Goal: Information Seeking & Learning: Learn about a topic

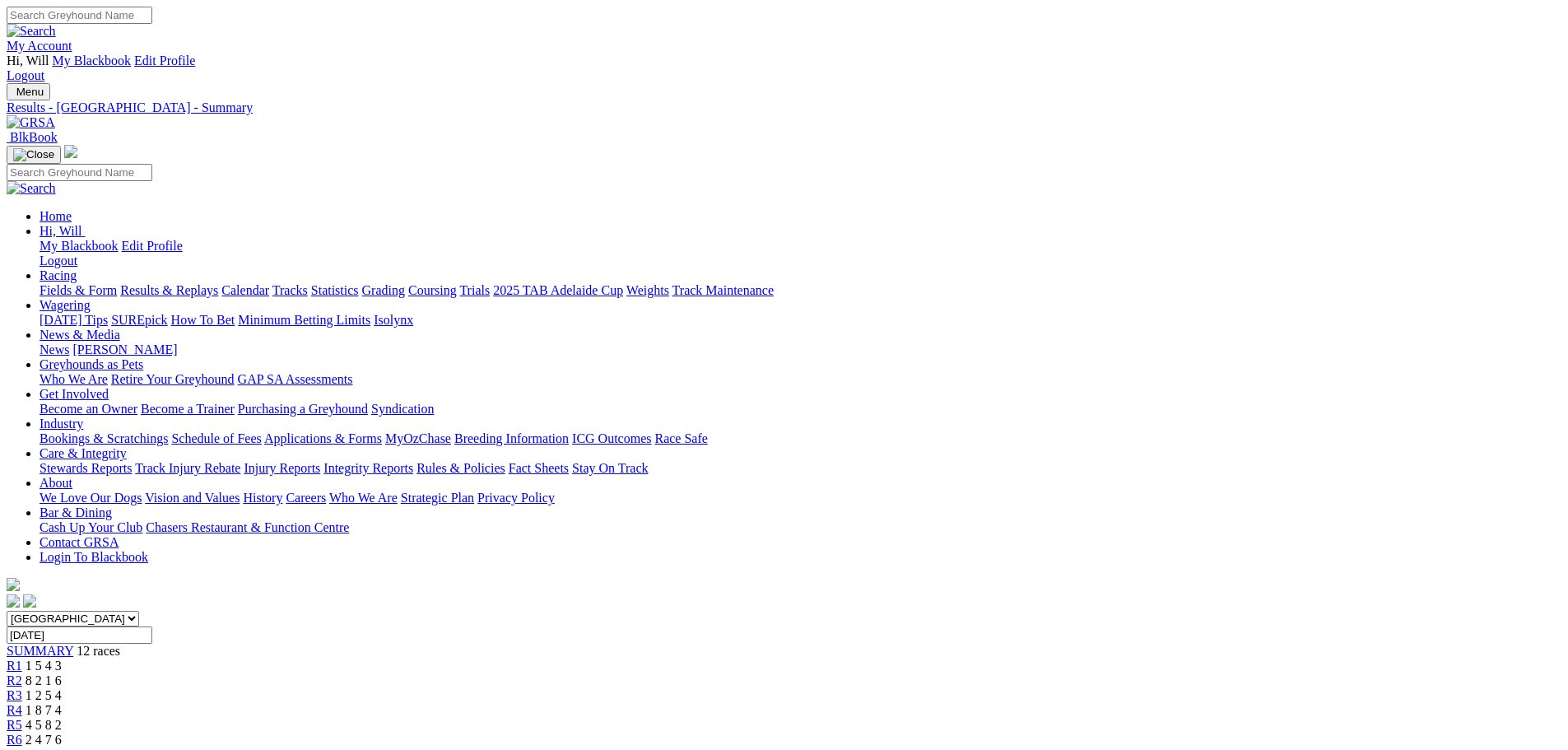
scroll to position [82, 0]
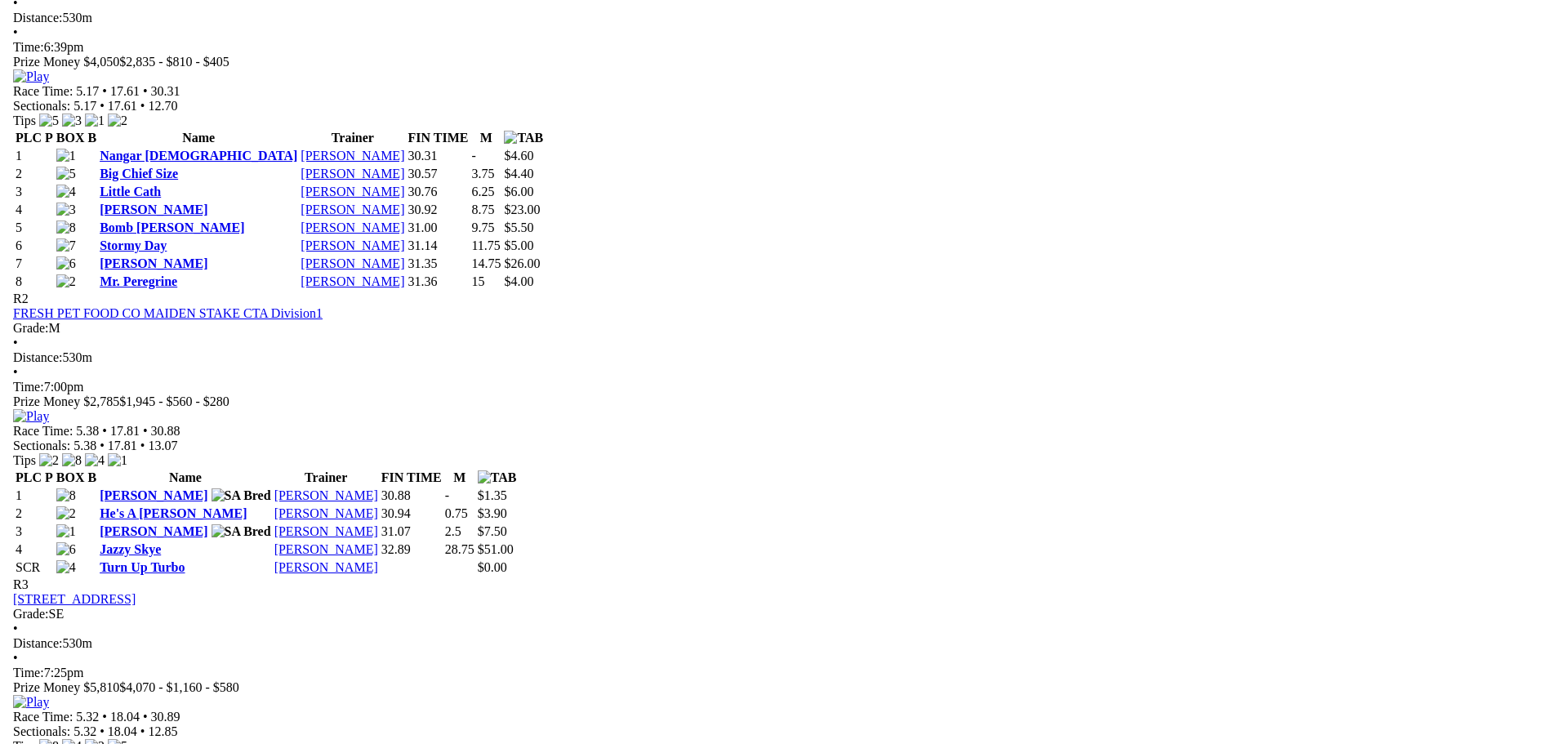
scroll to position [980, 0]
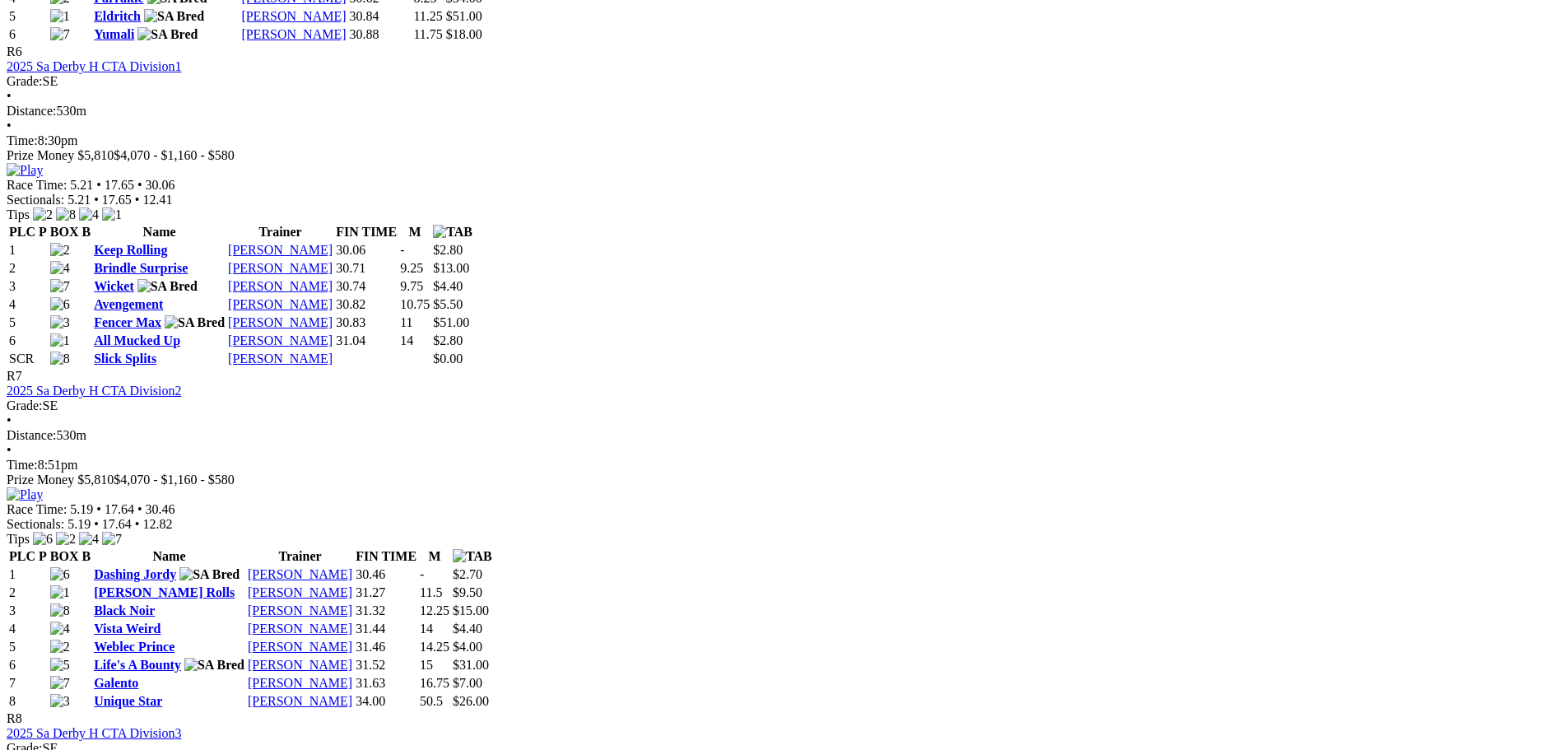
scroll to position [2388, 0]
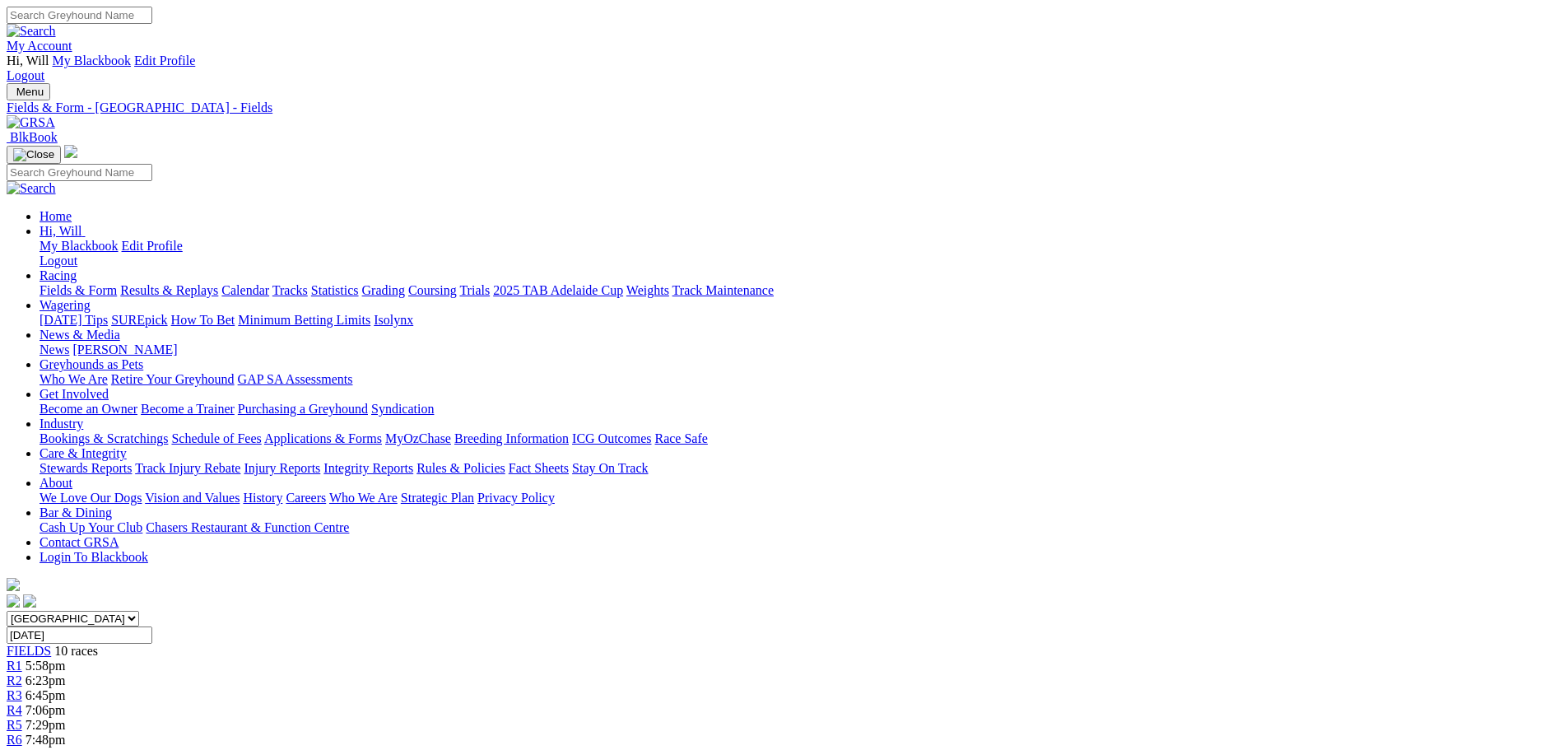
scroll to position [494, 0]
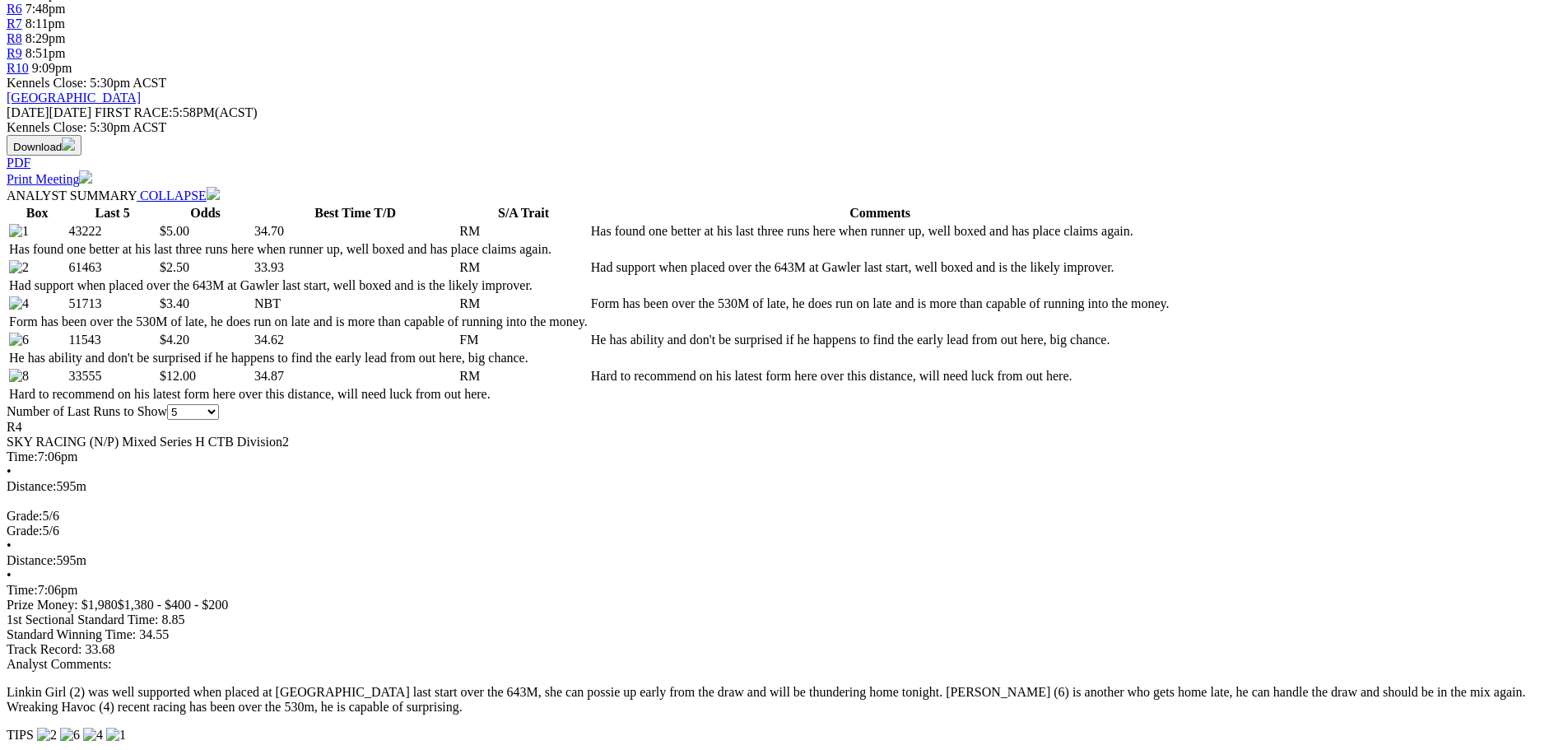
scroll to position [741, 0]
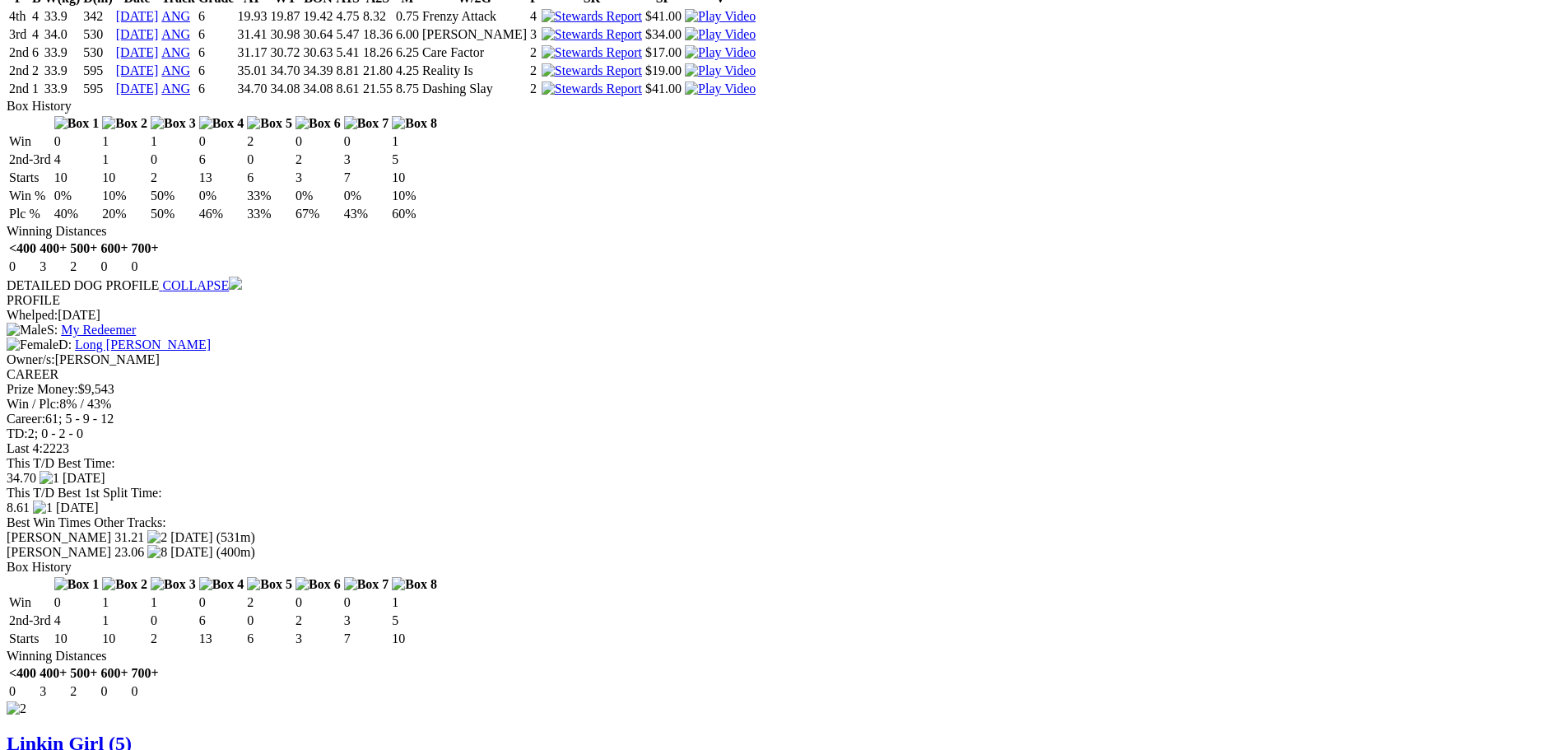
scroll to position [1729, 0]
